Goal: Task Accomplishment & Management: Manage account settings

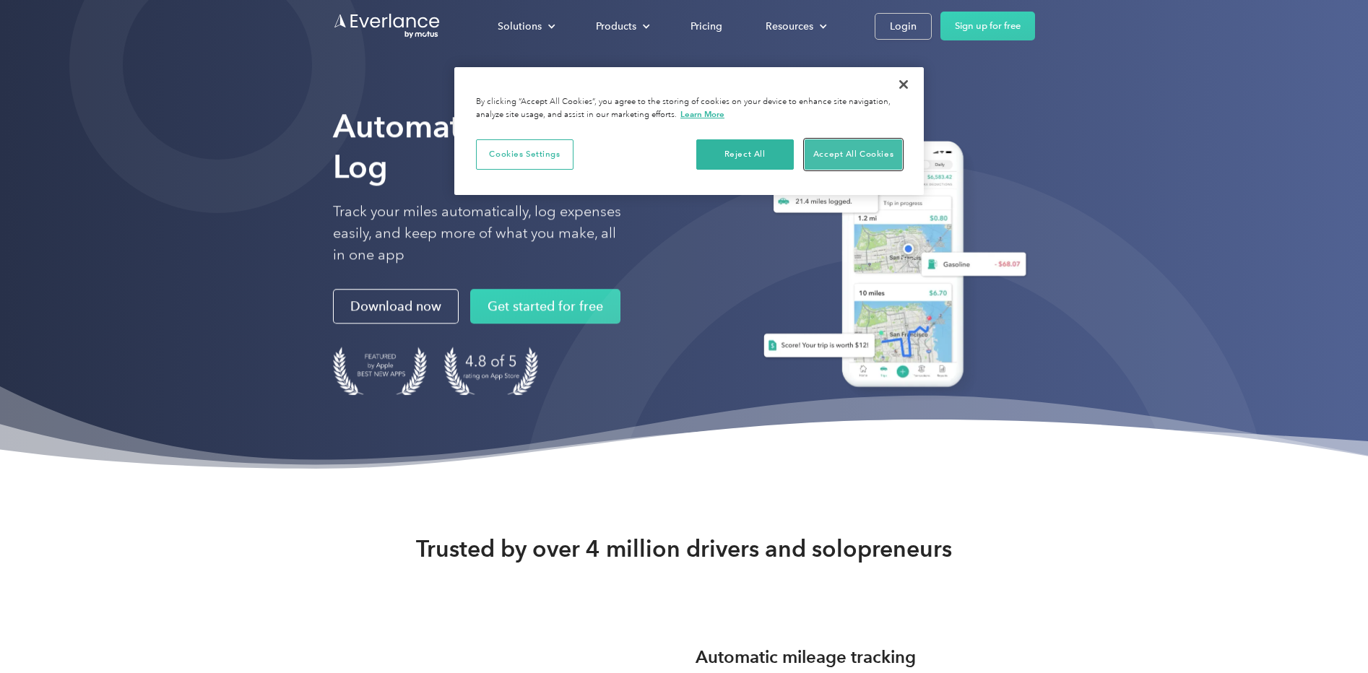
click at [884, 157] on button "Accept All Cookies" at bounding box center [852, 154] width 97 height 30
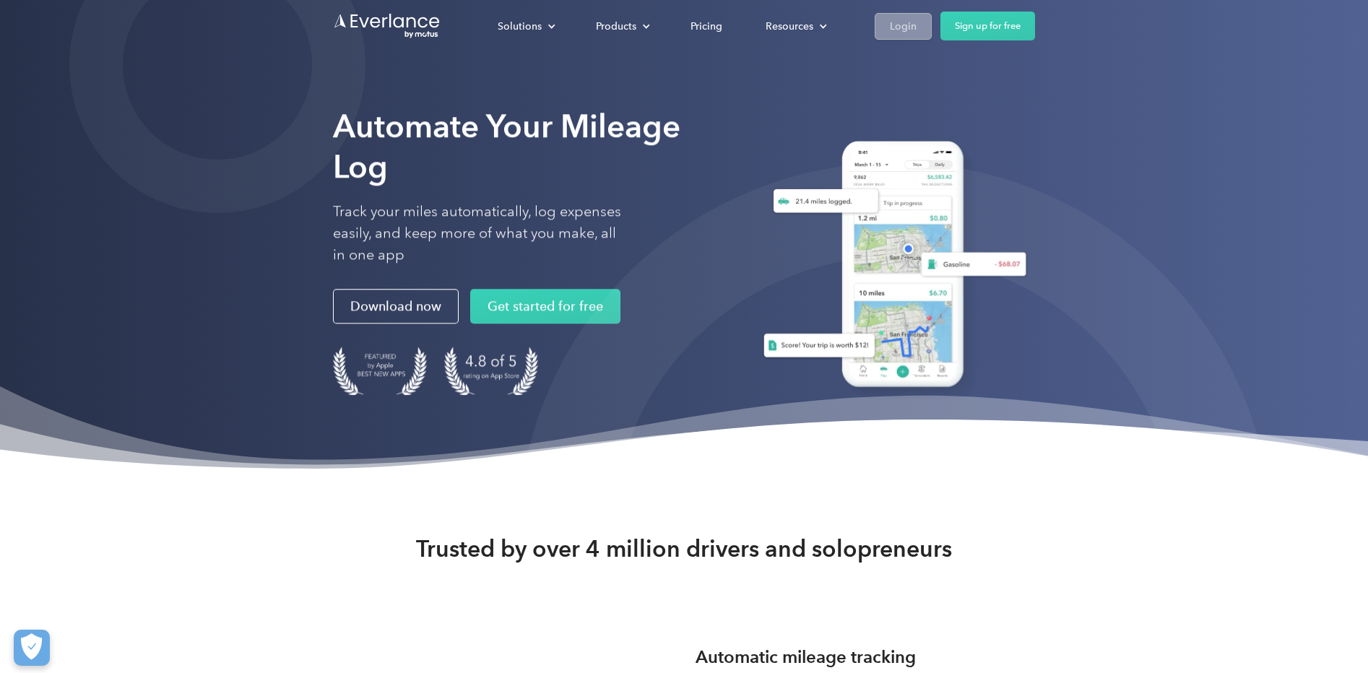
click at [895, 26] on div "Login" at bounding box center [903, 26] width 27 height 18
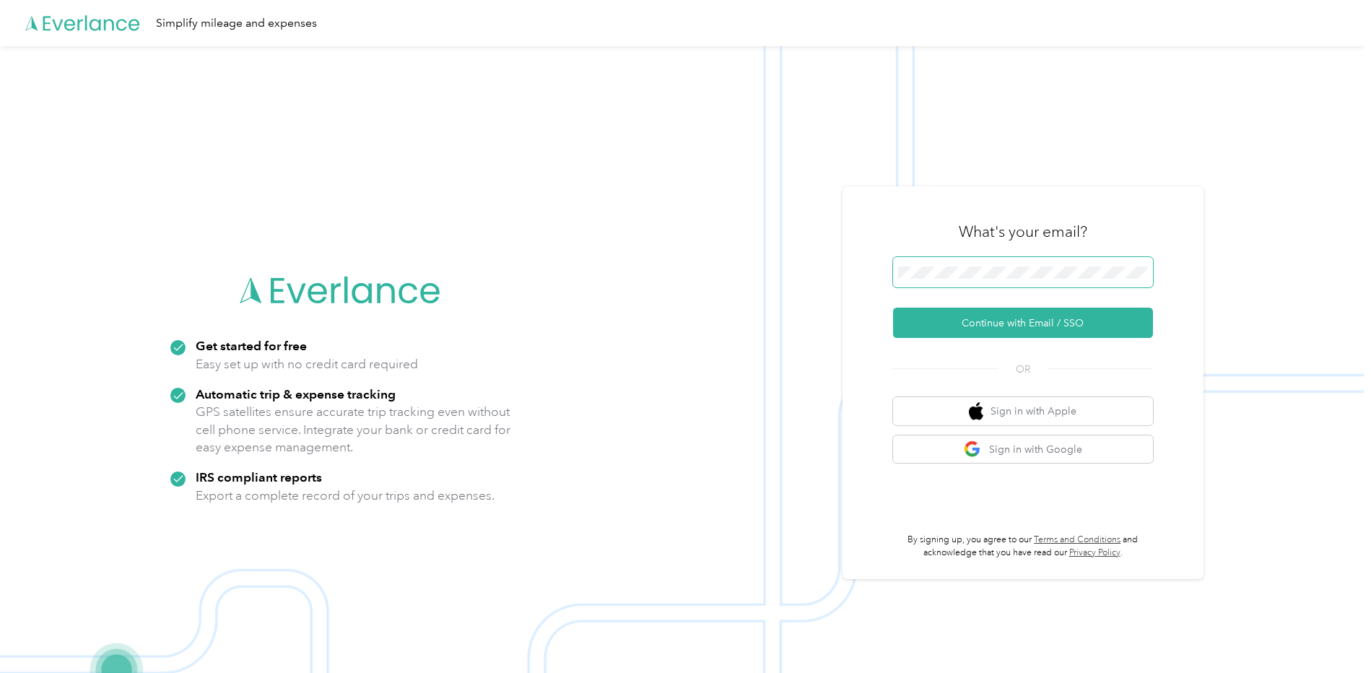
click at [893, 308] on button "Continue with Email / SSO" at bounding box center [1023, 323] width 260 height 30
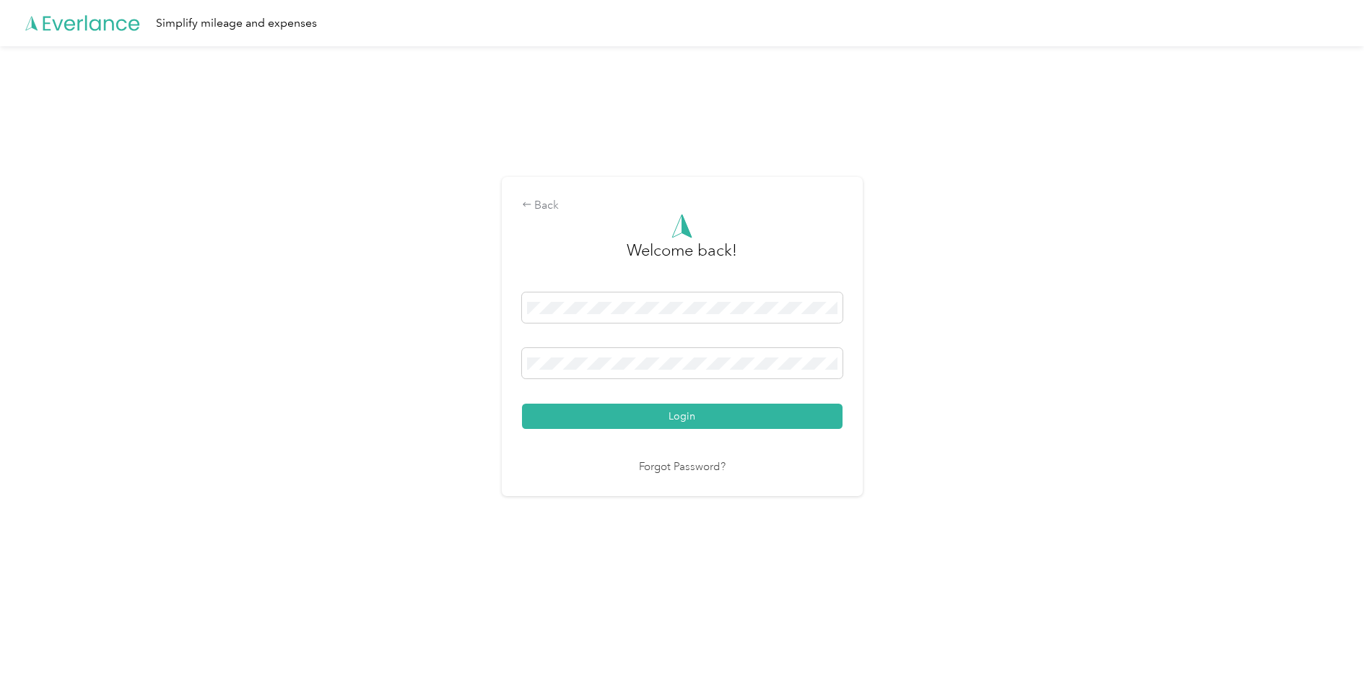
click at [702, 425] on button "Login" at bounding box center [682, 416] width 321 height 25
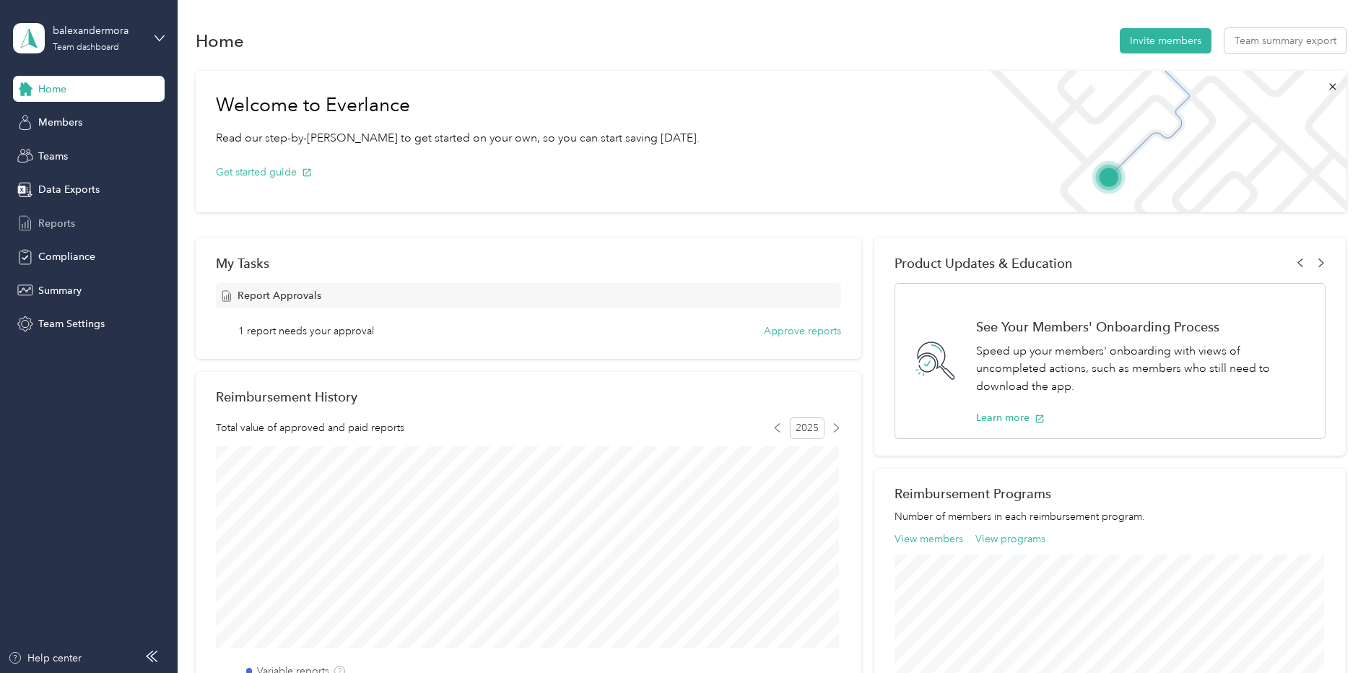
click at [71, 227] on span "Reports" at bounding box center [56, 223] width 37 height 15
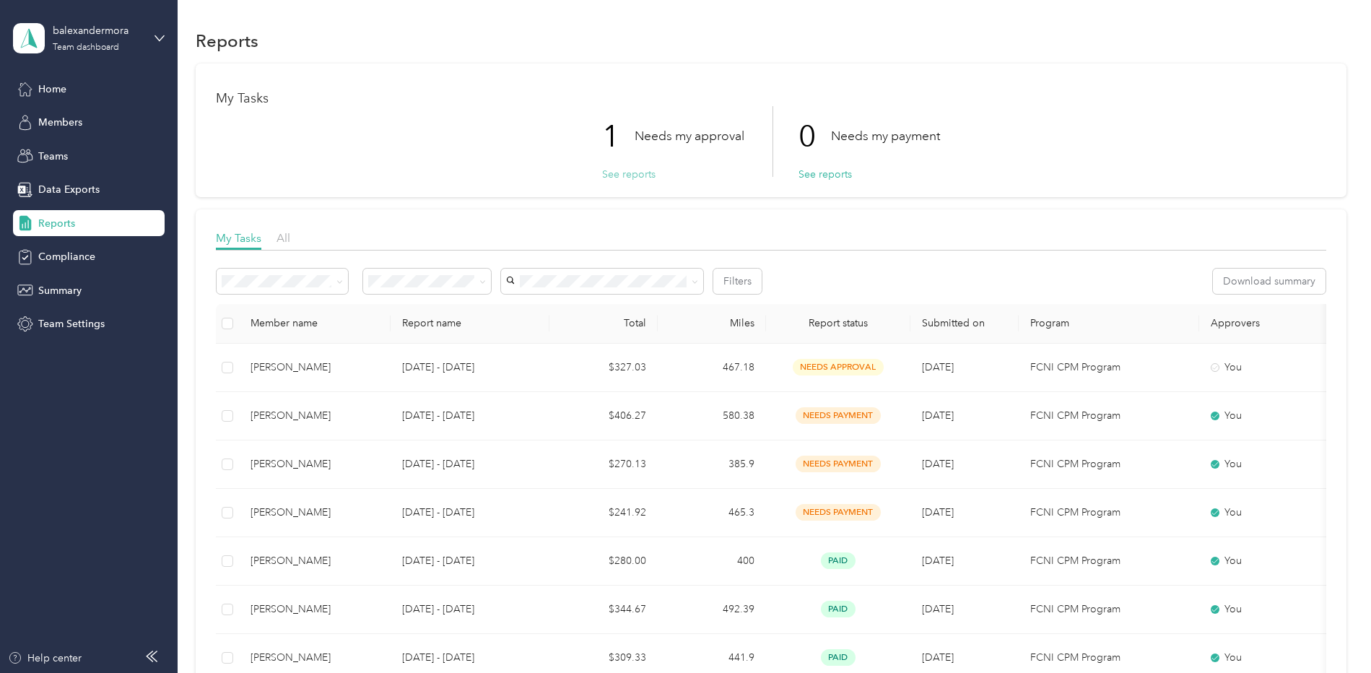
click at [630, 181] on button "See reports" at bounding box center [628, 174] width 53 height 15
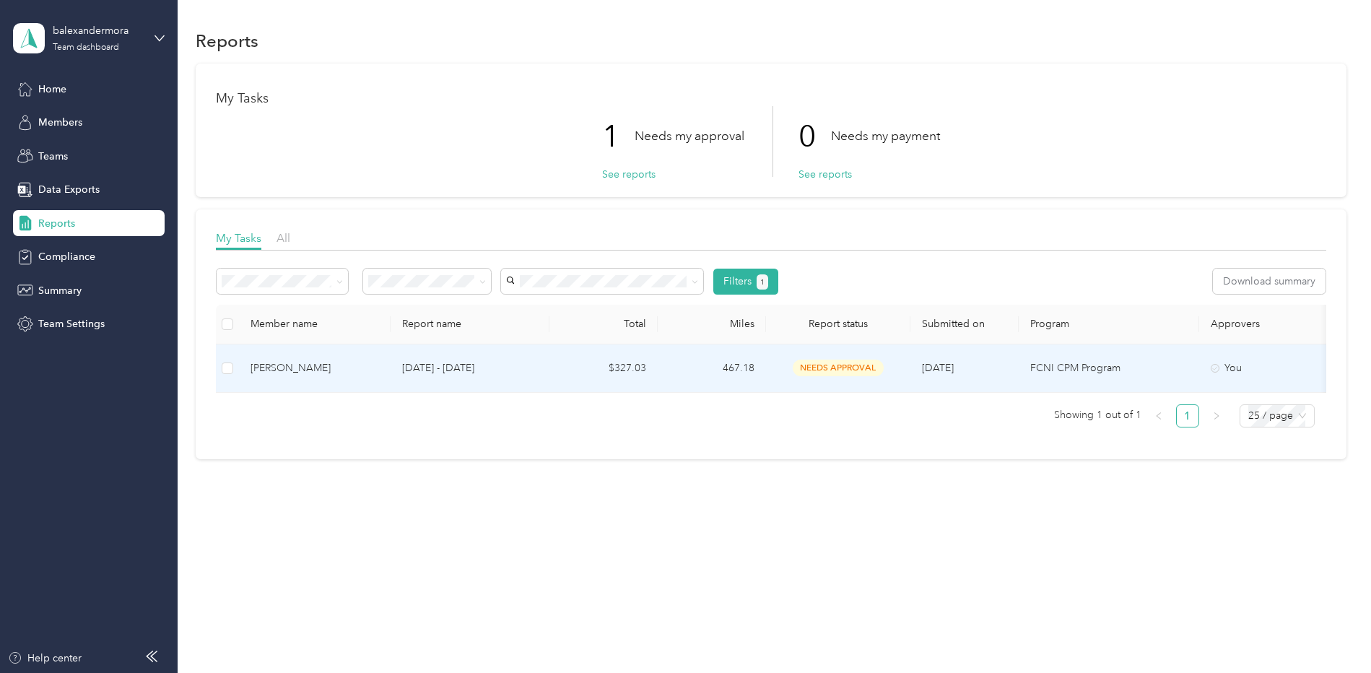
click at [840, 365] on span "needs approval" at bounding box center [838, 368] width 91 height 17
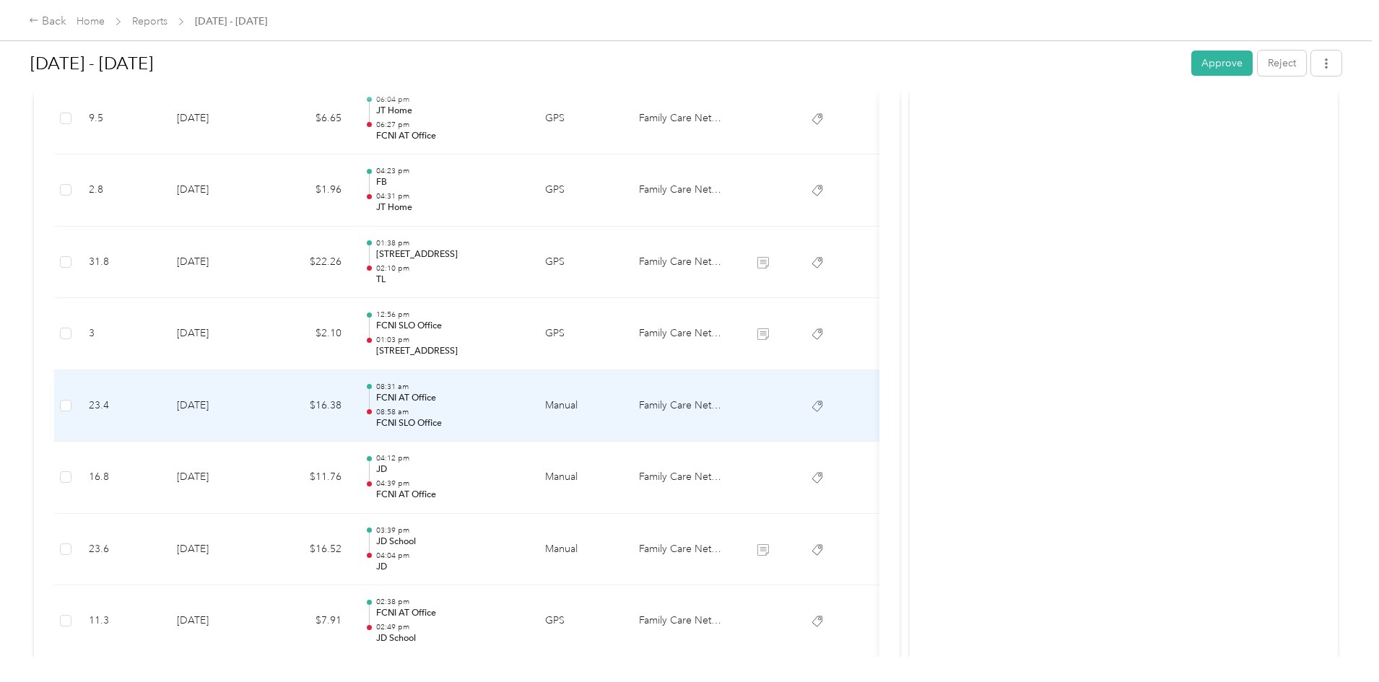
scroll to position [1372, 0]
click at [522, 425] on p "[STREET_ADDRESS]" at bounding box center [449, 423] width 146 height 13
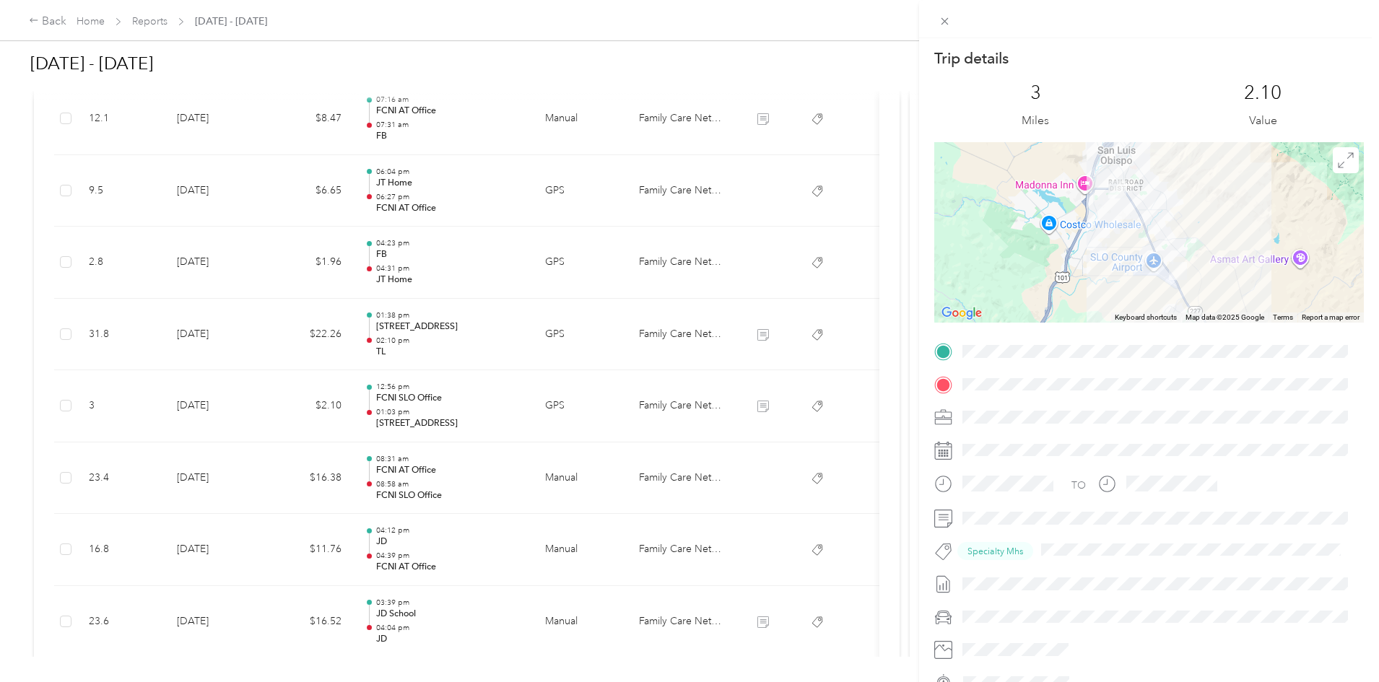
click at [505, 324] on div "Trip details This trip cannot be edited because it is either under review, appr…" at bounding box center [689, 341] width 1379 height 682
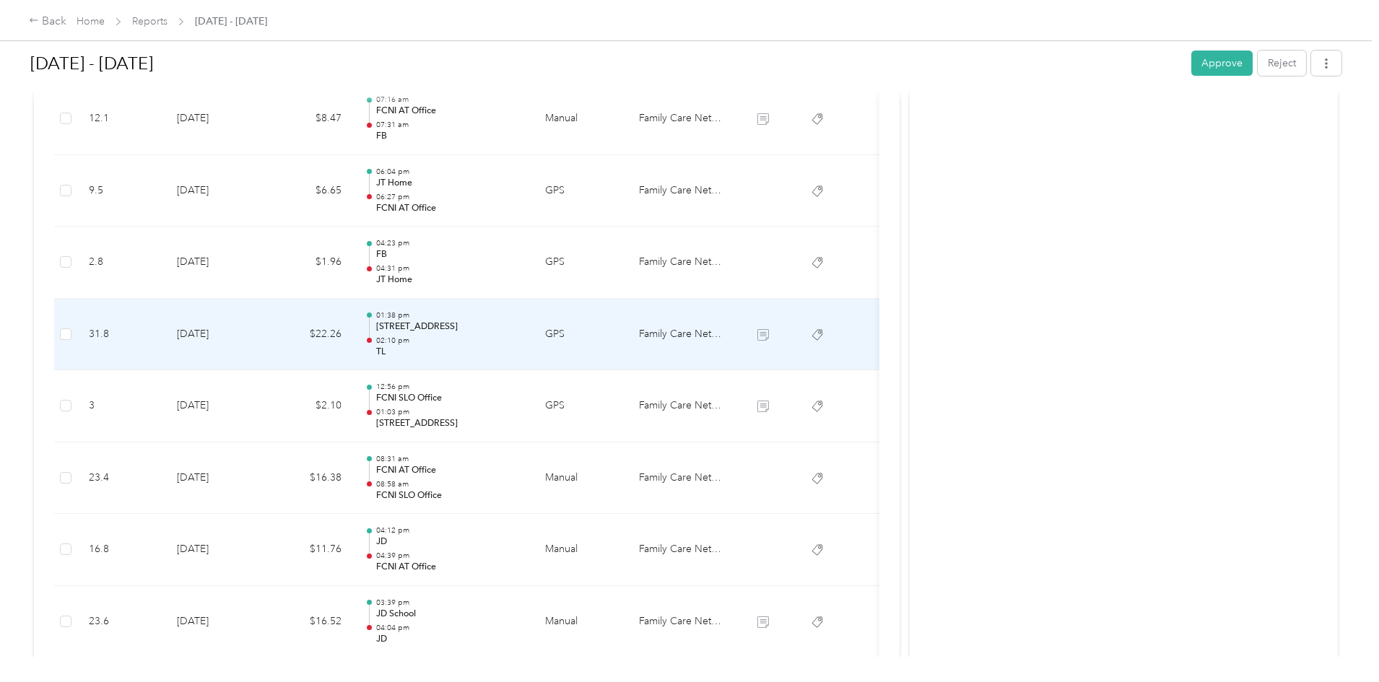
click at [522, 346] on p "TL" at bounding box center [449, 352] width 146 height 13
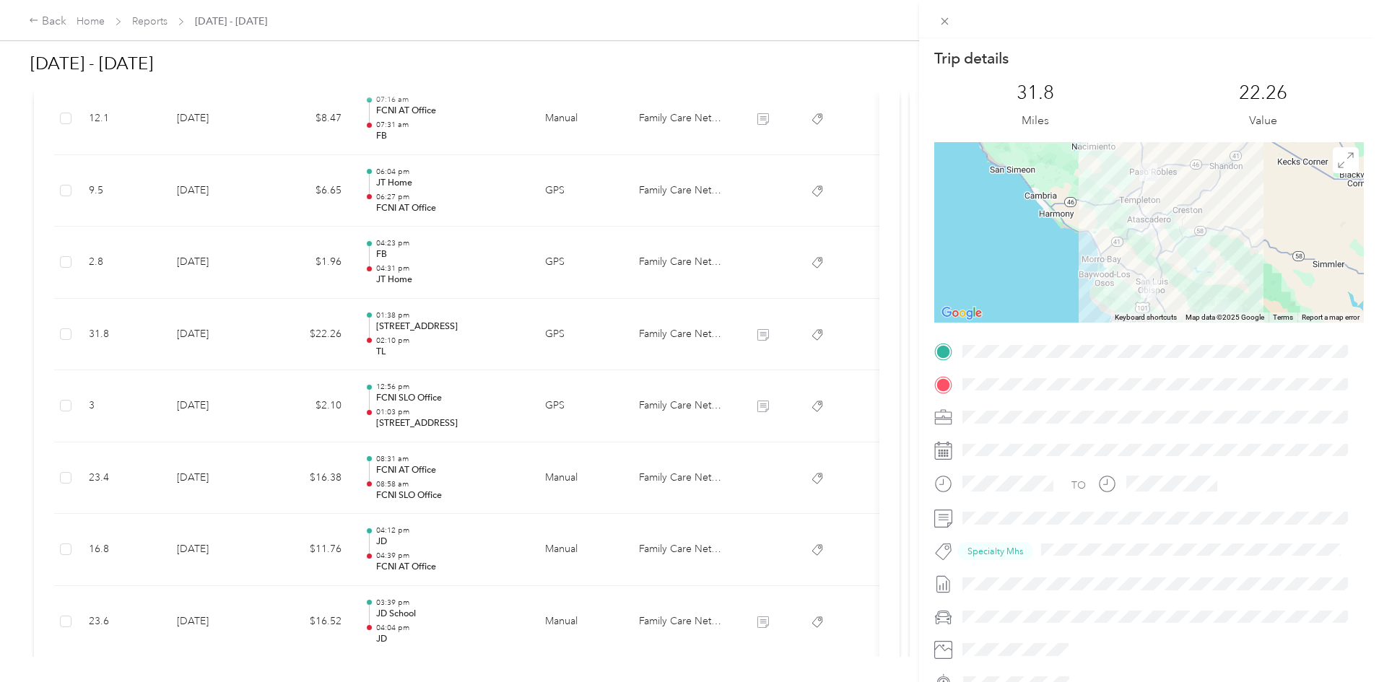
click at [570, 347] on div "Trip details This trip cannot be edited because it is either under review, appr…" at bounding box center [689, 341] width 1379 height 682
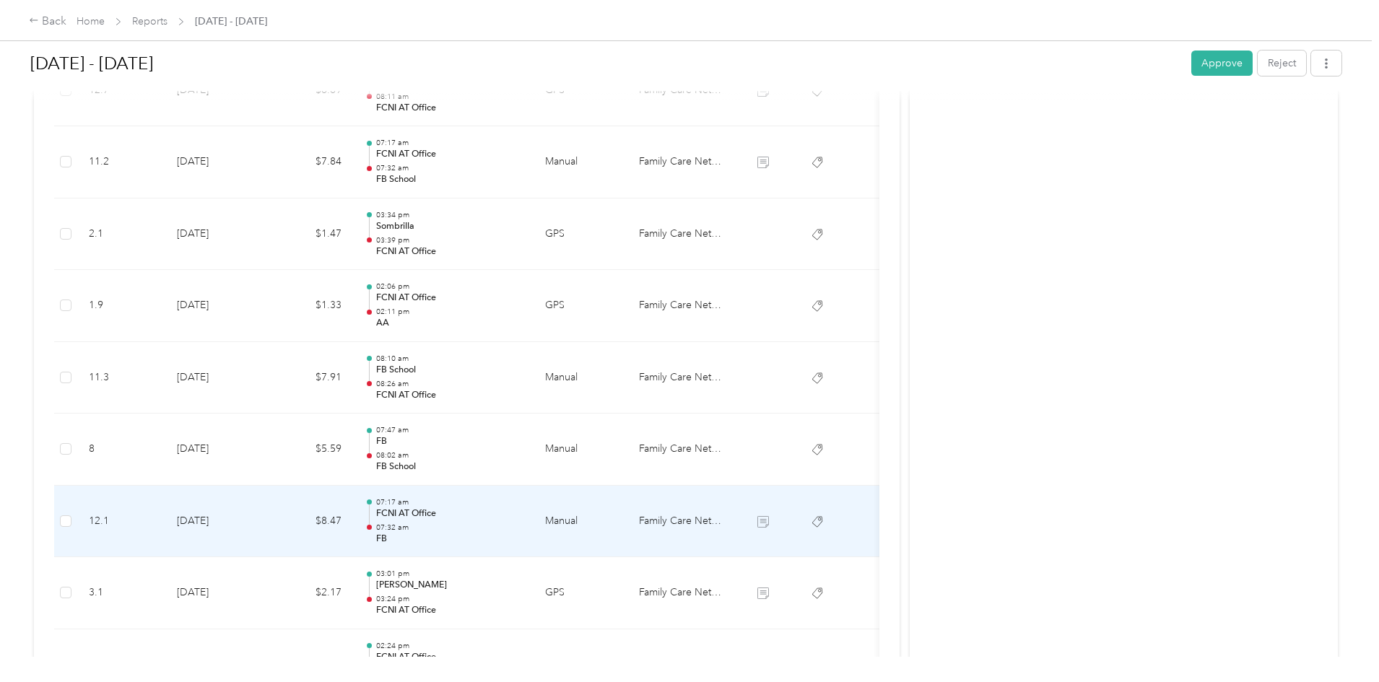
scroll to position [2022, 0]
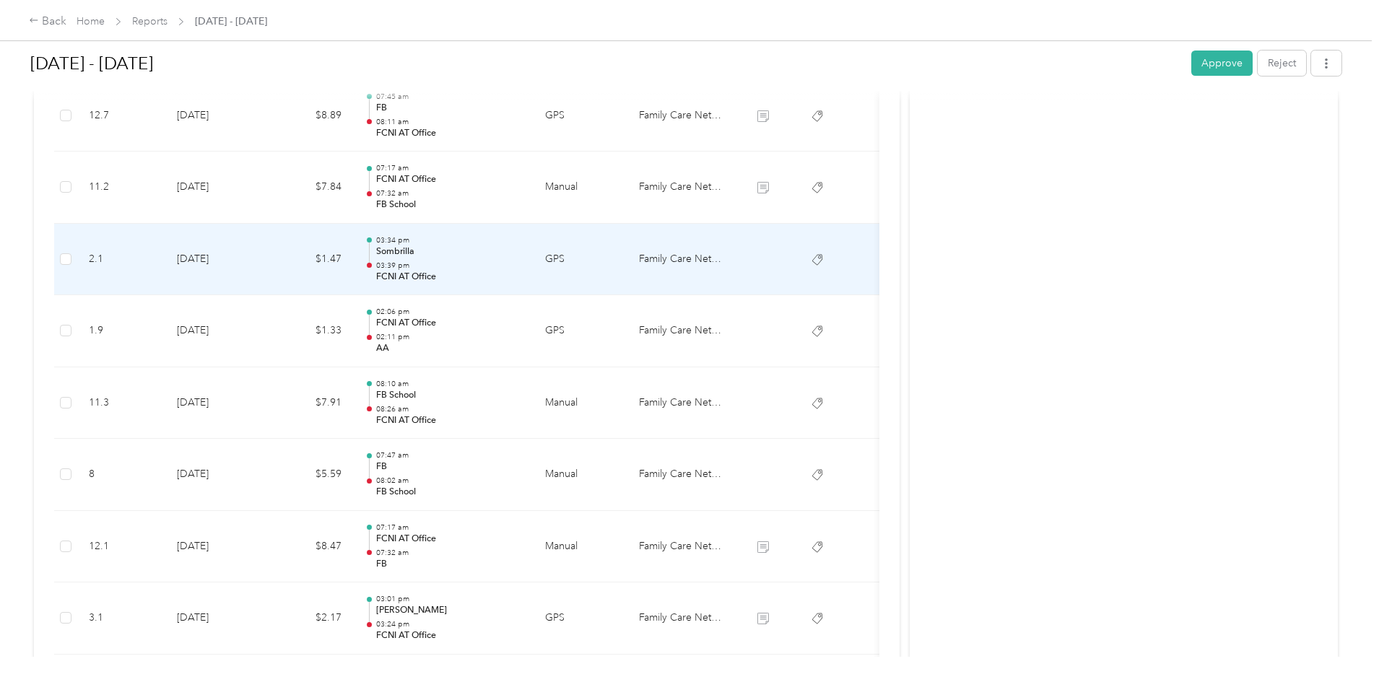
click at [522, 259] on div "03:34 pm Sombrilla 03:39 pm FCNI AT Office" at bounding box center [449, 259] width 146 height 48
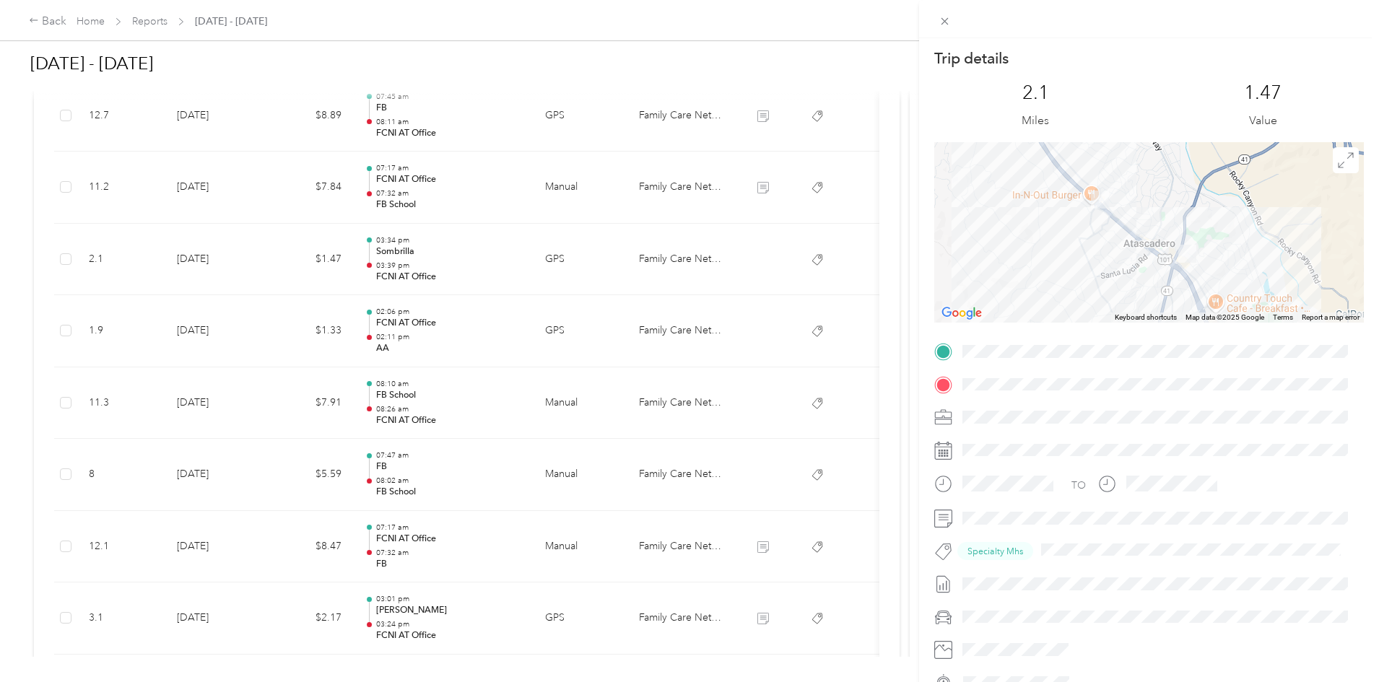
click at [534, 344] on div "Trip details This trip cannot be edited because it is either under review, appr…" at bounding box center [689, 341] width 1379 height 682
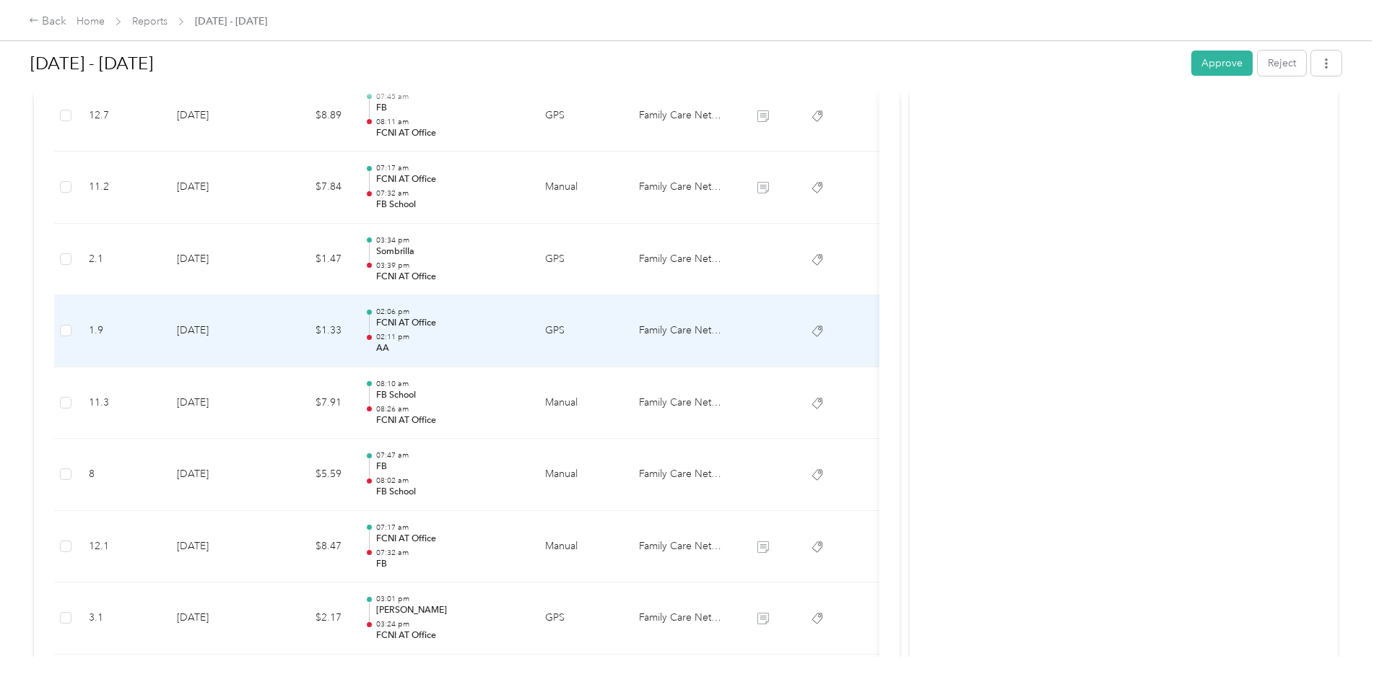
click at [522, 344] on p "AA" at bounding box center [449, 348] width 146 height 13
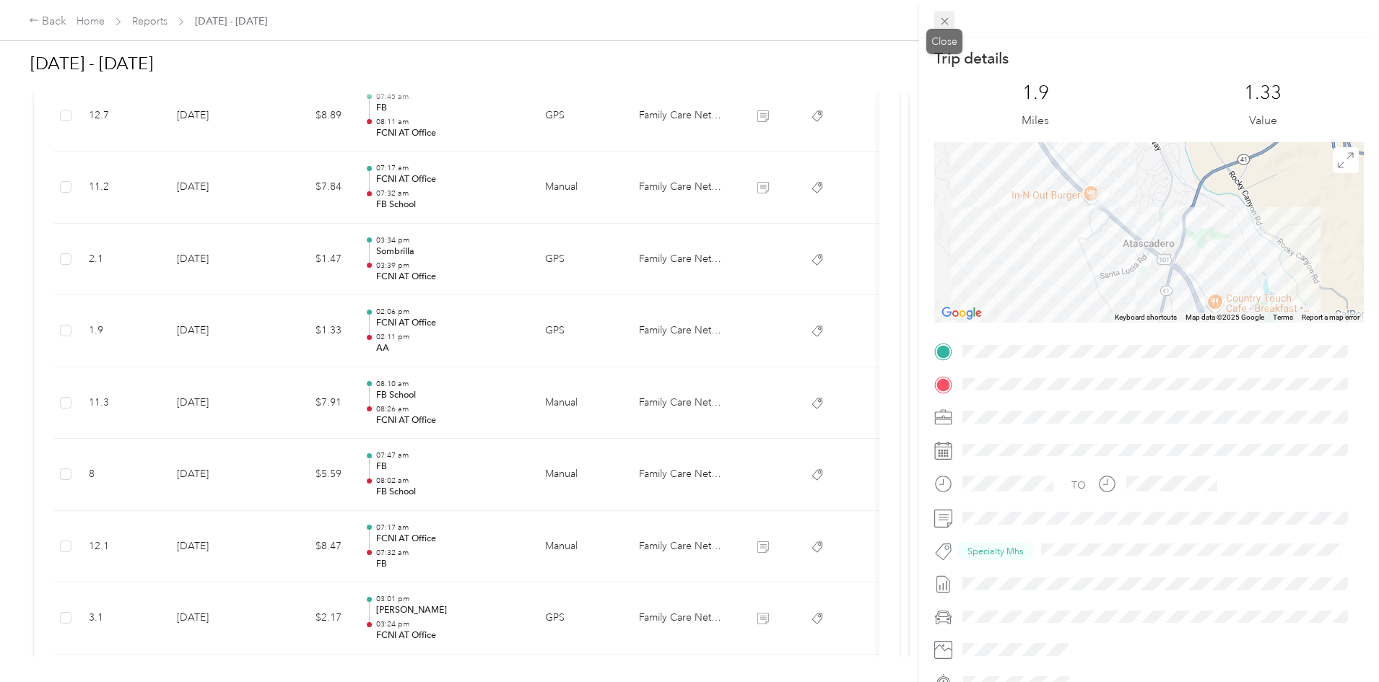
click at [941, 28] on span at bounding box center [944, 21] width 20 height 20
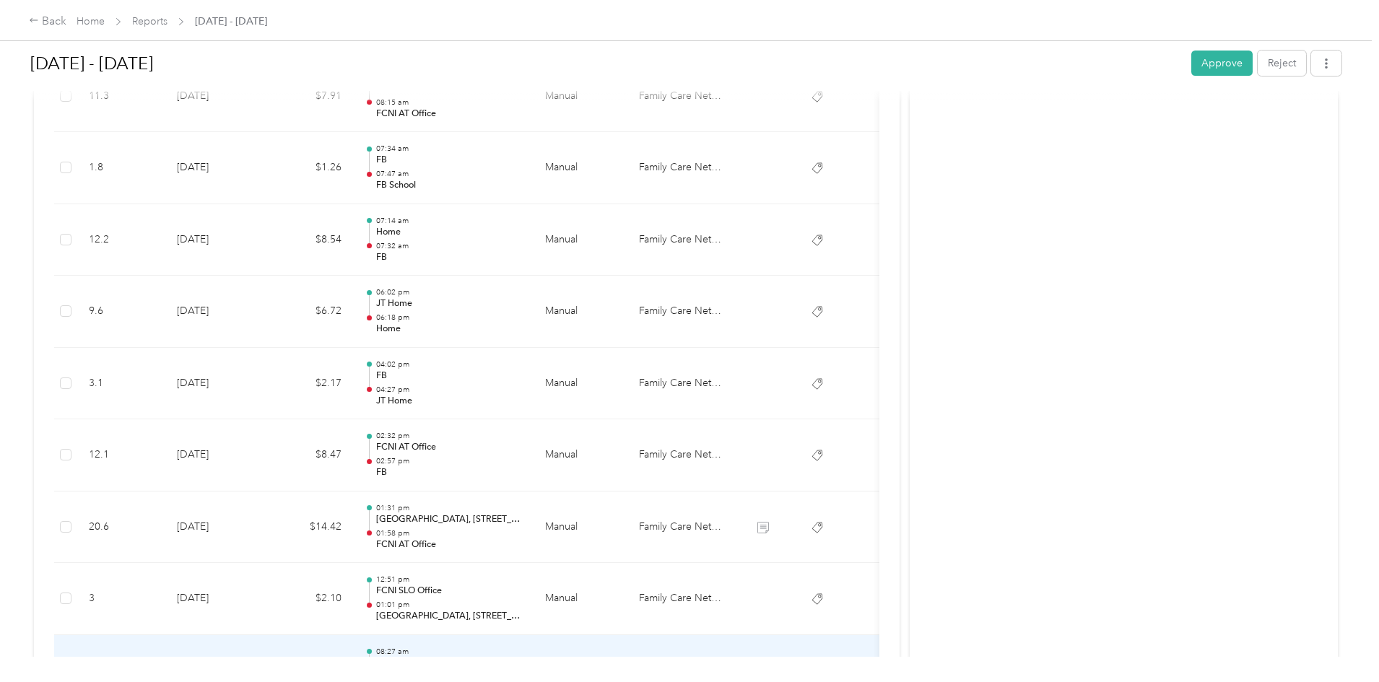
scroll to position [2998, 0]
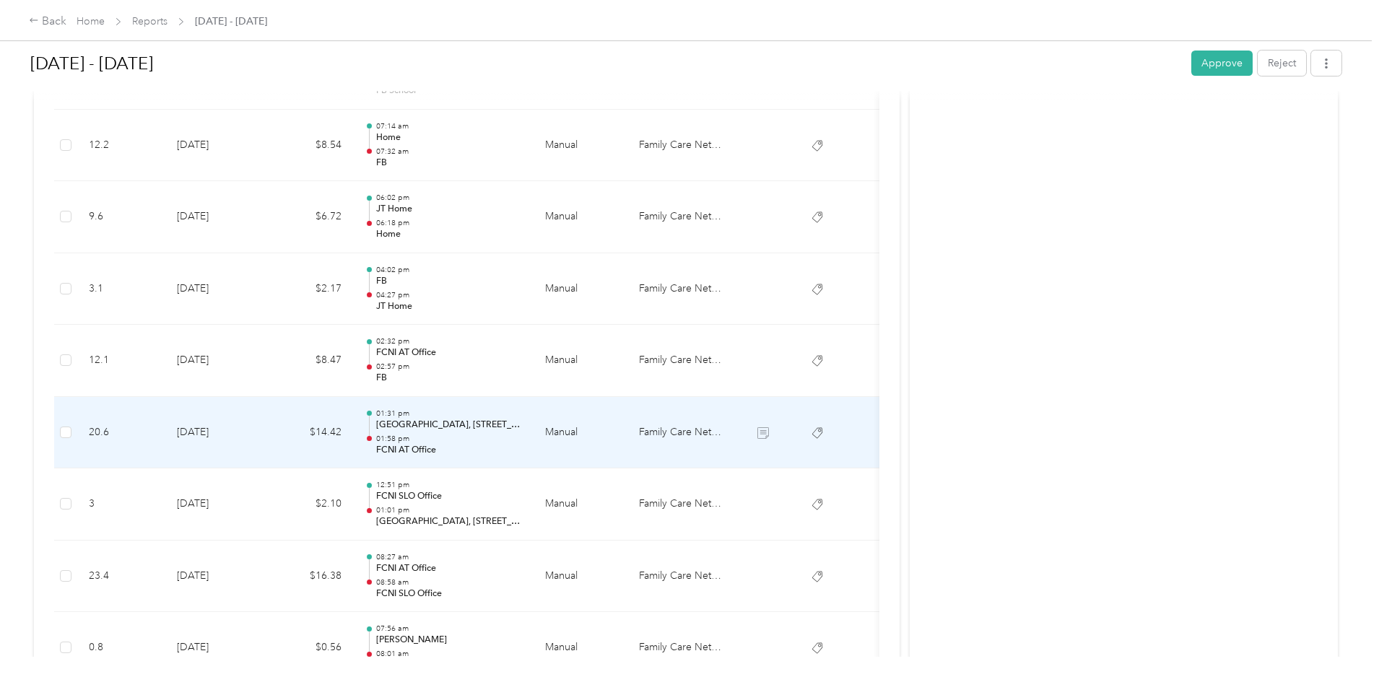
click at [507, 433] on div "01:31 pm Meadow Park, 2333 Meadow St, San Luis Obispo, CA, US, 93401-5668 01:58…" at bounding box center [449, 433] width 146 height 48
